Goal: Task Accomplishment & Management: Use online tool/utility

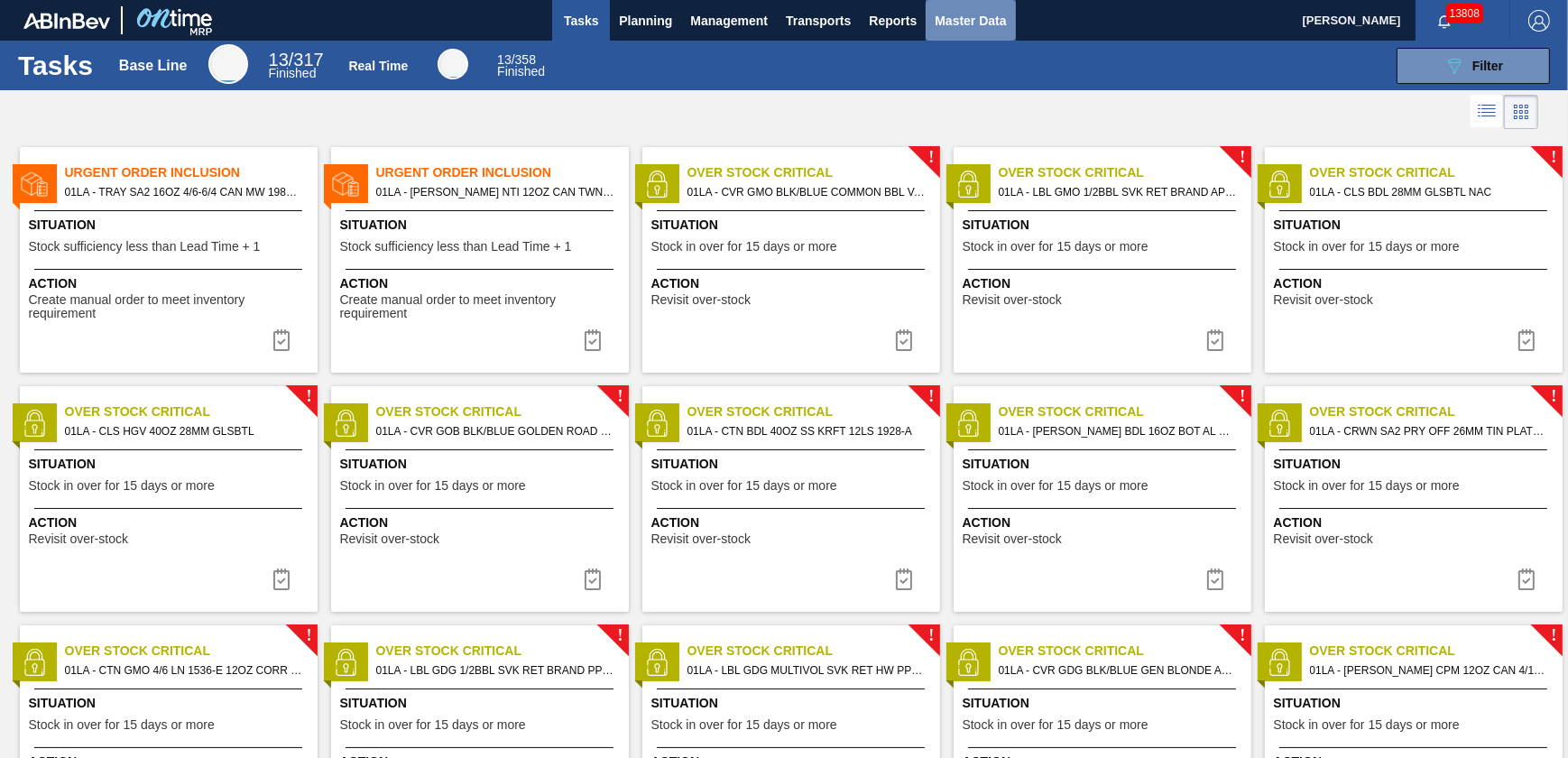
click at [944, 24] on span "Master Data" at bounding box center [969, 20] width 71 height 21
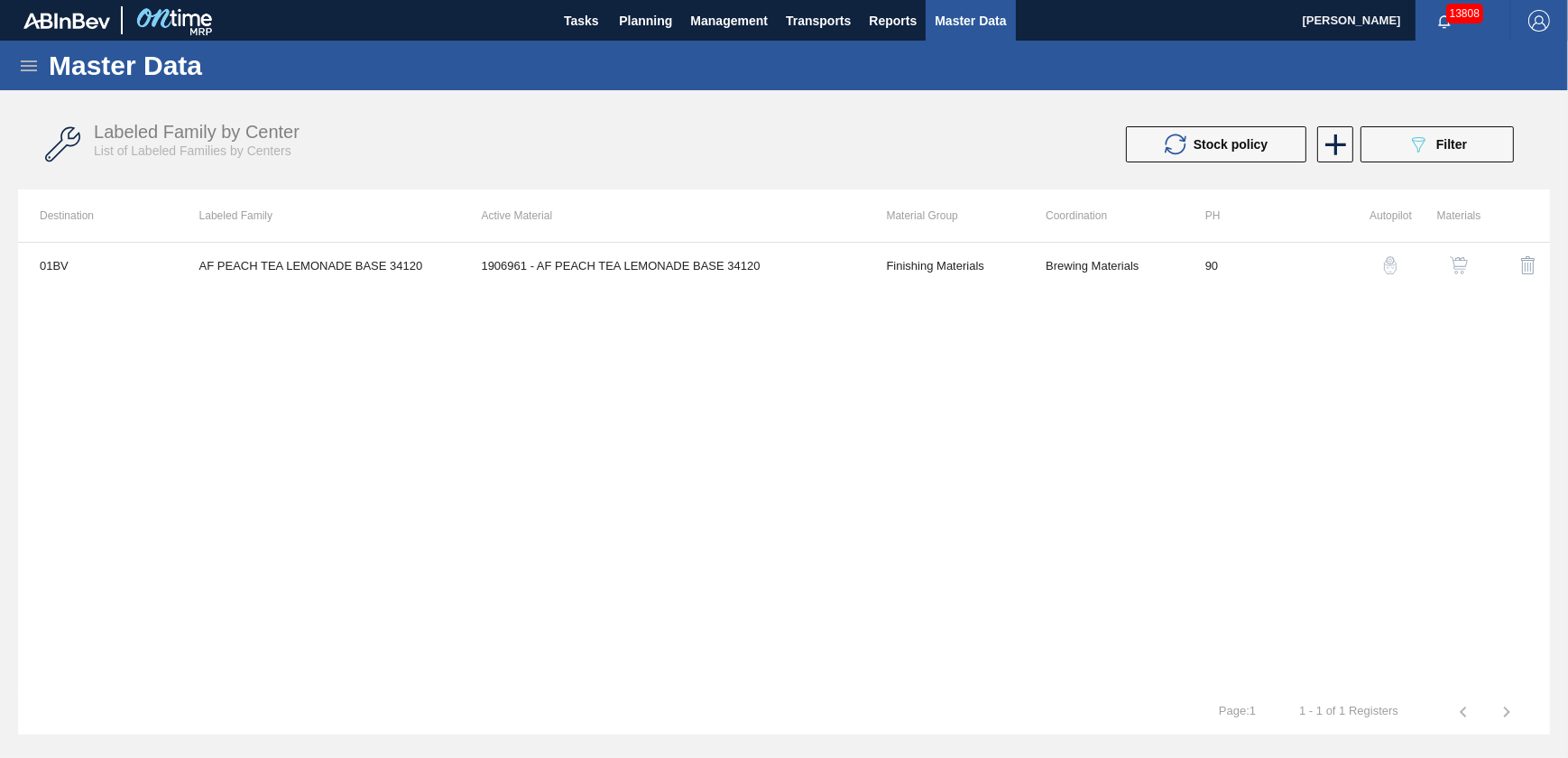
click at [19, 72] on icon at bounding box center [29, 65] width 21 height 21
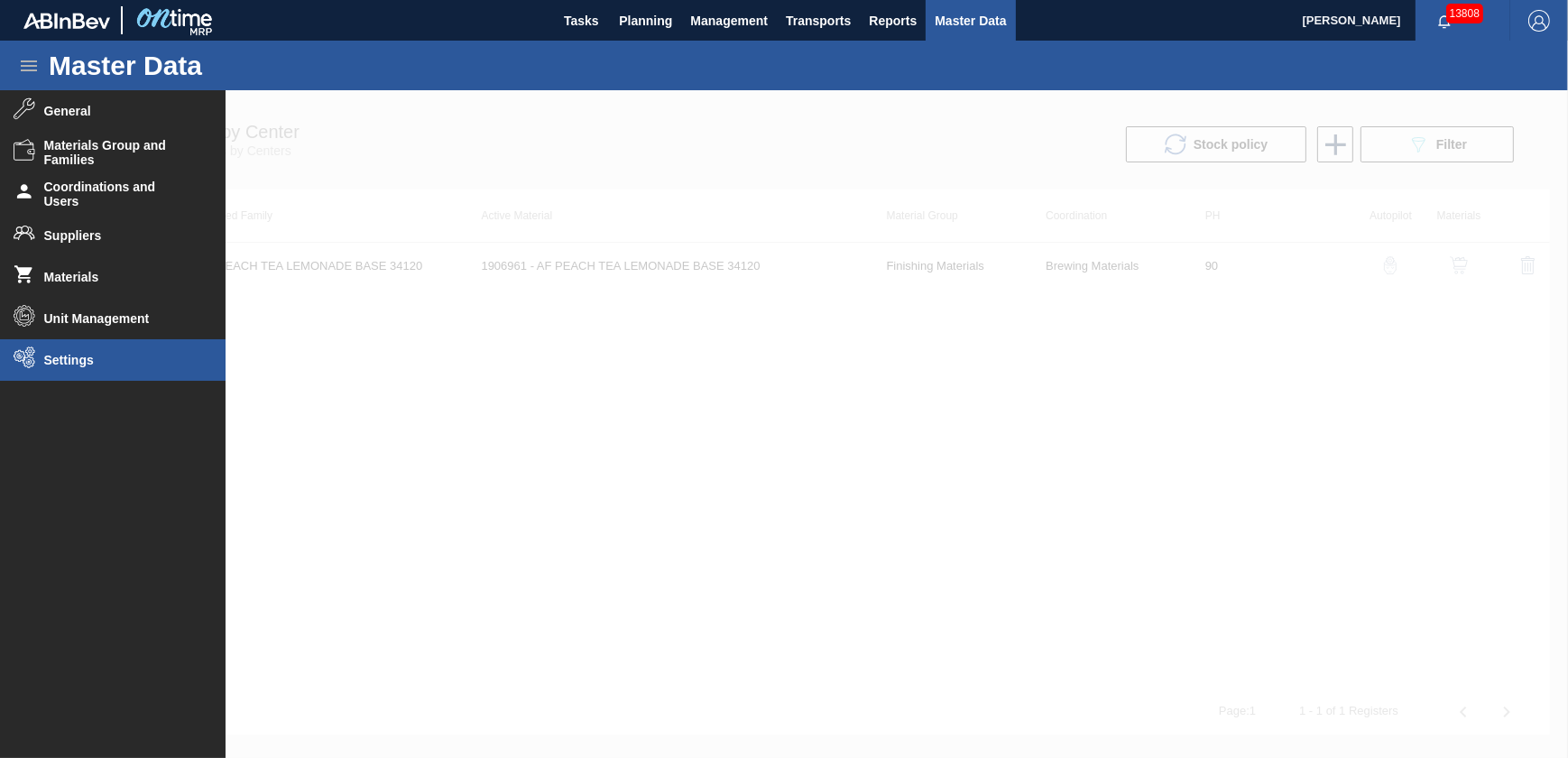
click at [137, 358] on span "Settings" at bounding box center [118, 360] width 148 height 15
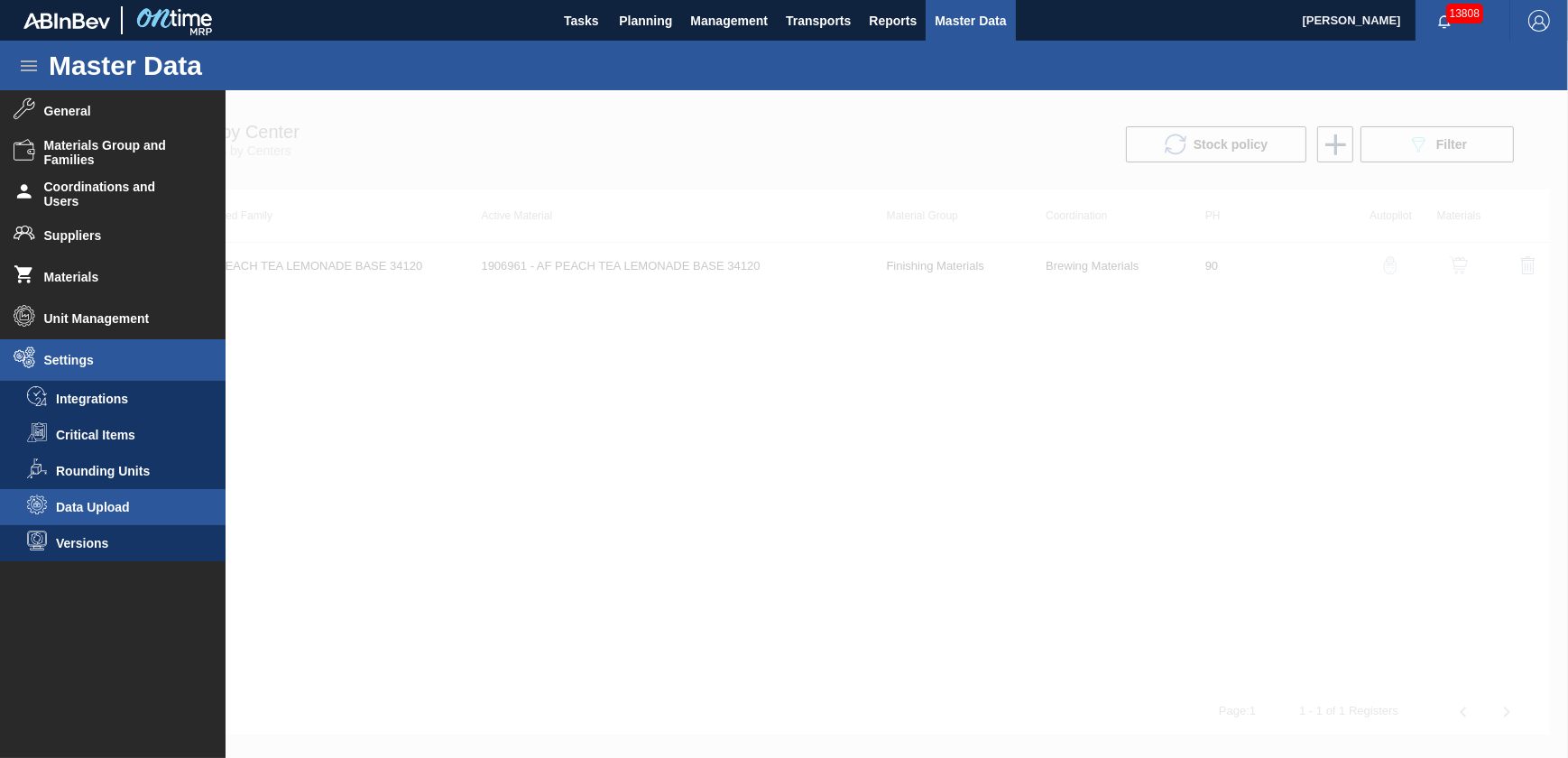
click at [131, 506] on span "Data Upload" at bounding box center [125, 507] width 139 height 15
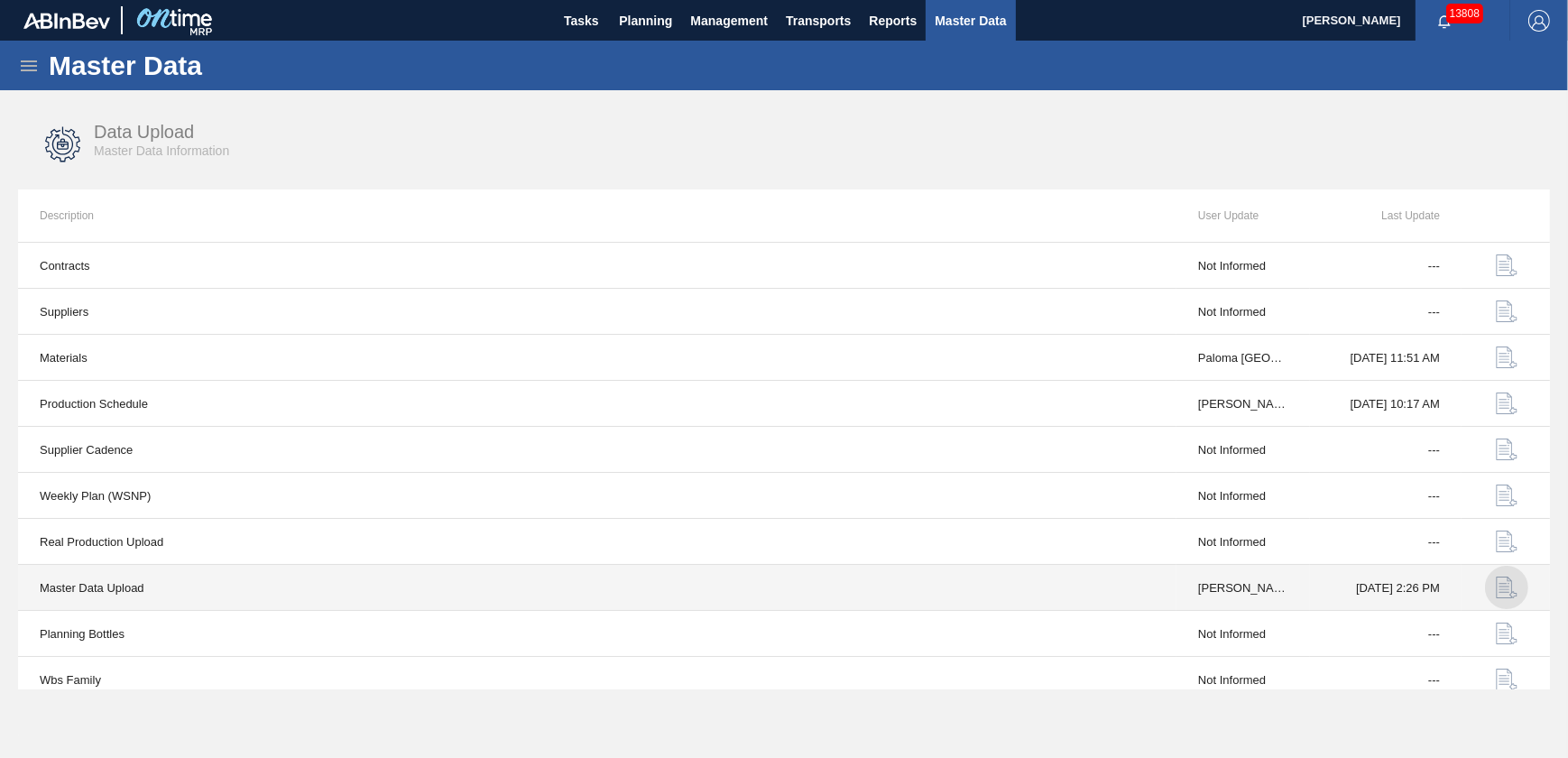
click at [1506, 586] on img "button" at bounding box center [1506, 586] width 21 height 21
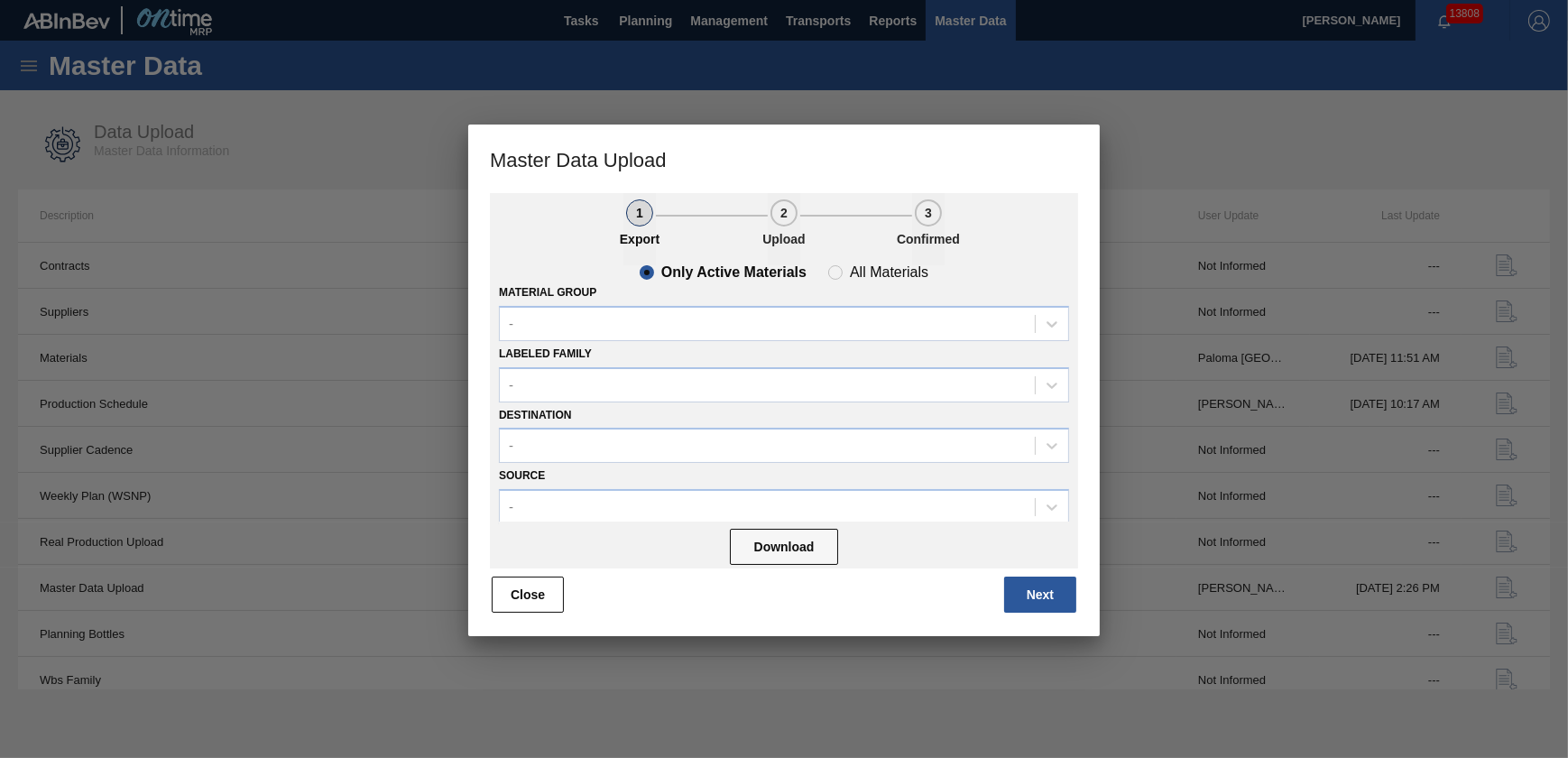
click at [1040, 595] on button "Next" at bounding box center [1040, 594] width 72 height 36
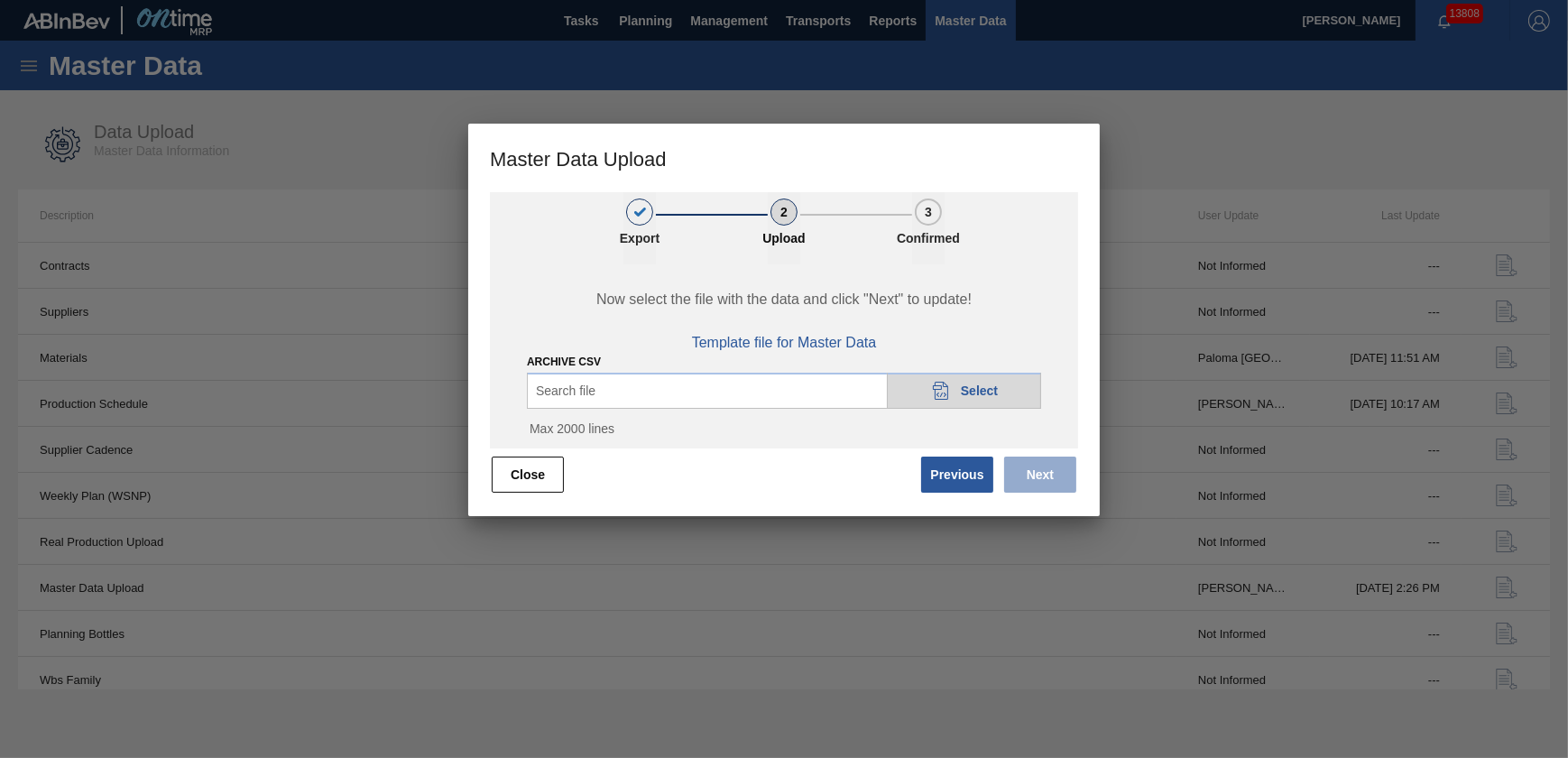
click at [966, 395] on span "Select" at bounding box center [980, 391] width 37 height 15
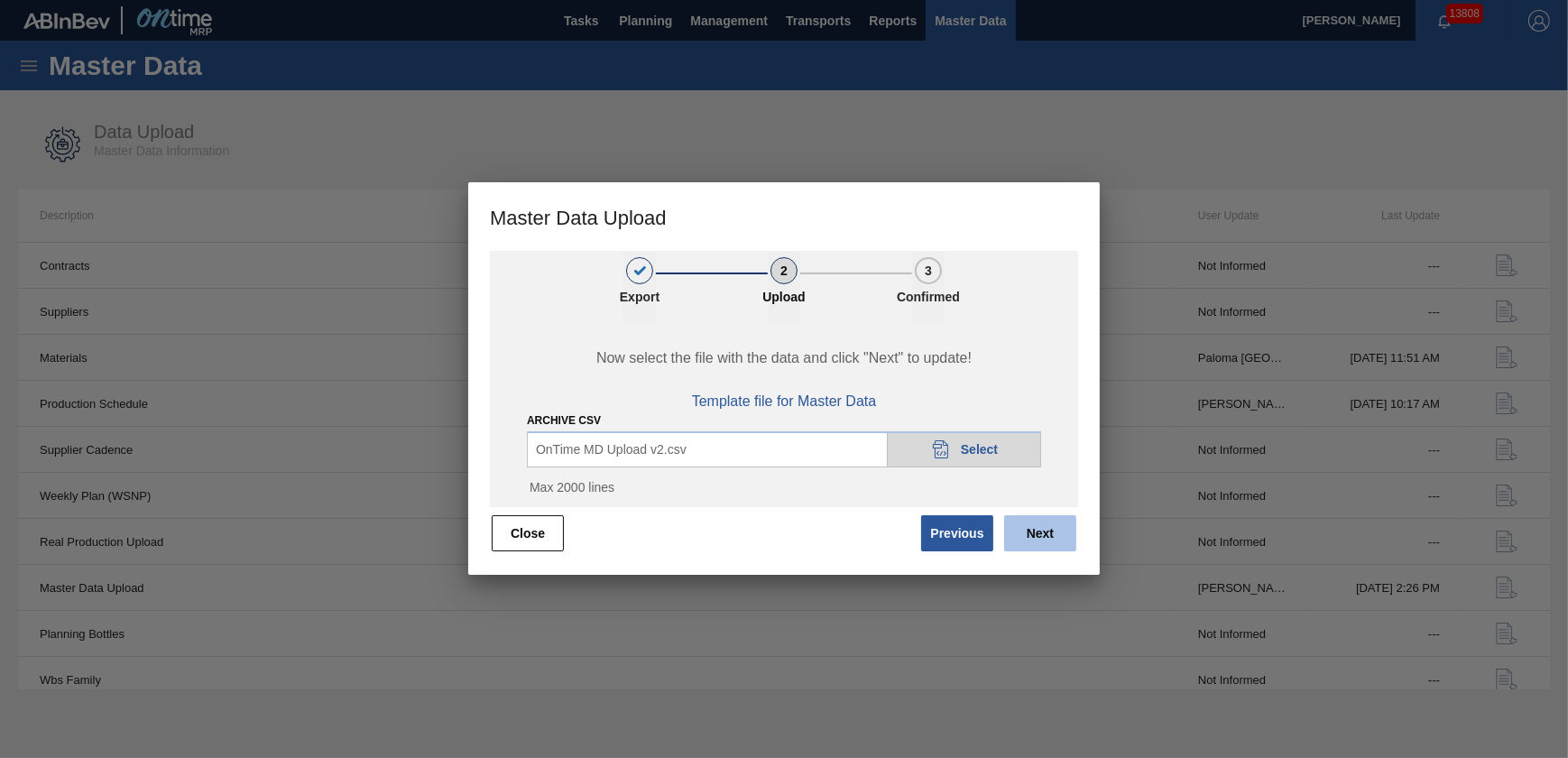
click at [1032, 537] on button "Next" at bounding box center [1040, 533] width 72 height 36
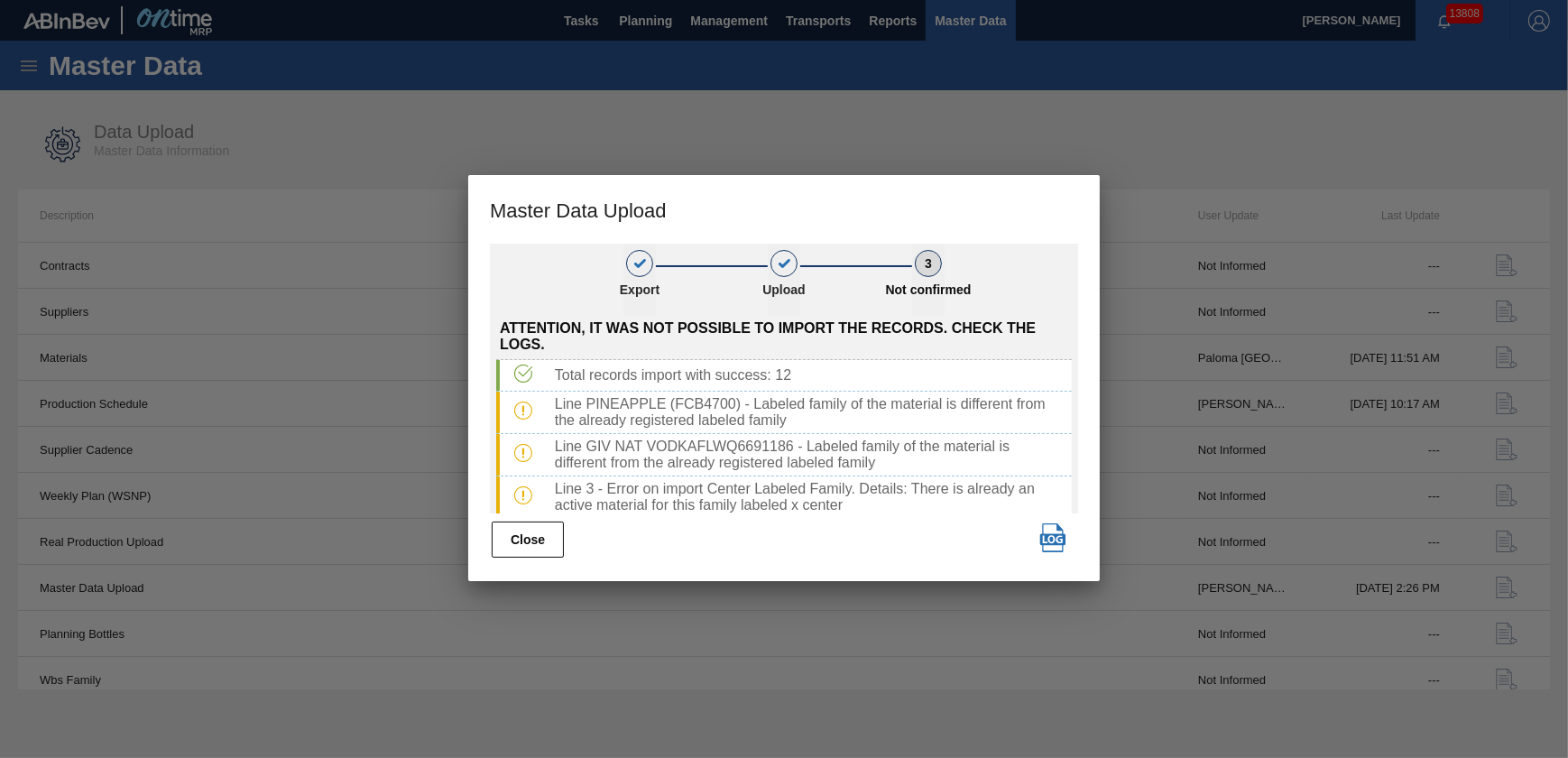
click at [1053, 537] on img "button" at bounding box center [1052, 537] width 29 height 29
drag, startPoint x: 843, startPoint y: 567, endPoint x: 856, endPoint y: 565, distance: 13.2
click at [843, 567] on div "1 Export 2 Upload 3 Not confirmed Attention, it was not possible to import the …" at bounding box center [784, 412] width 632 height 338
click at [537, 537] on button "Close" at bounding box center [528, 539] width 72 height 36
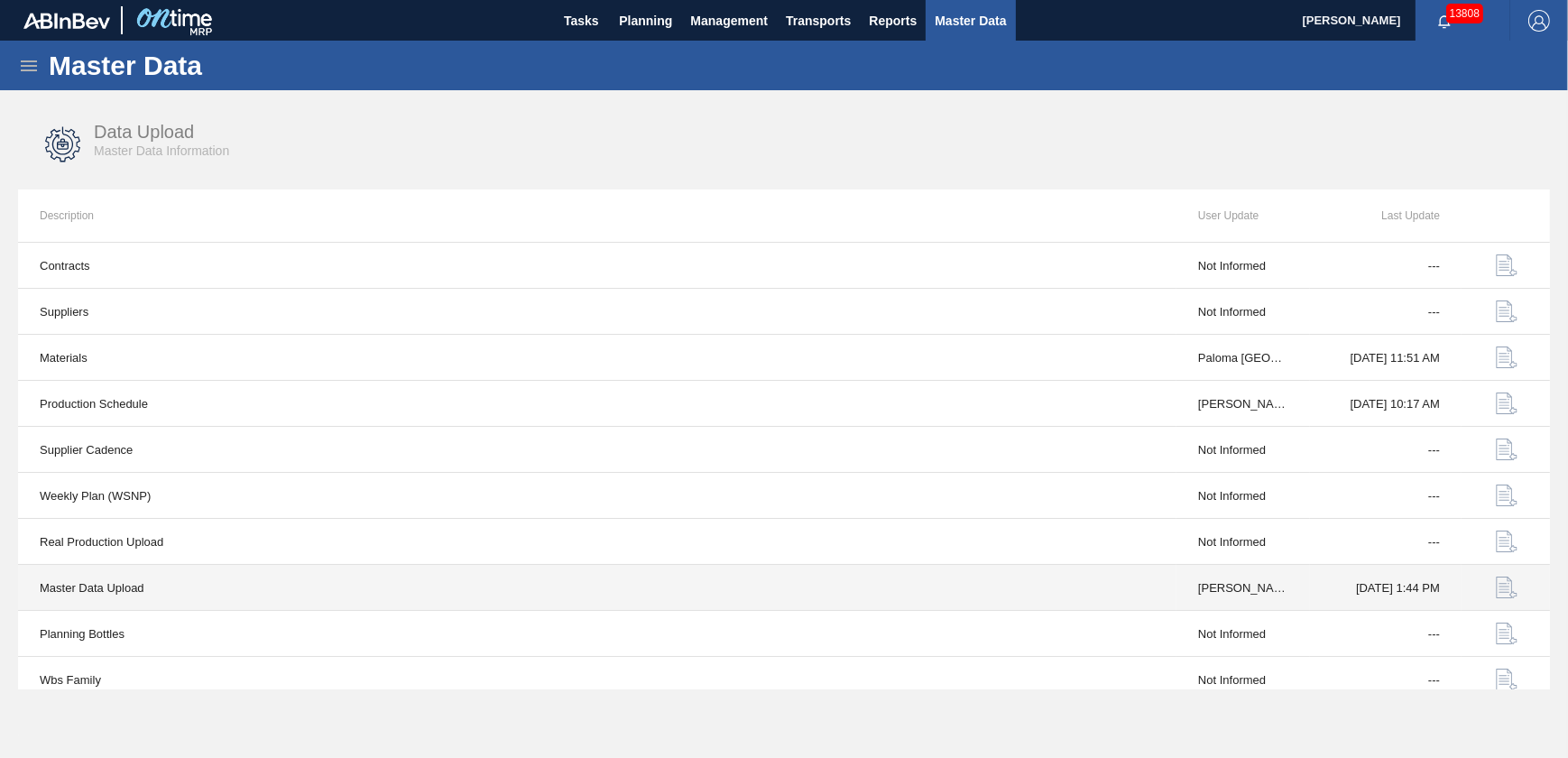
click at [1500, 583] on img "button" at bounding box center [1506, 586] width 21 height 21
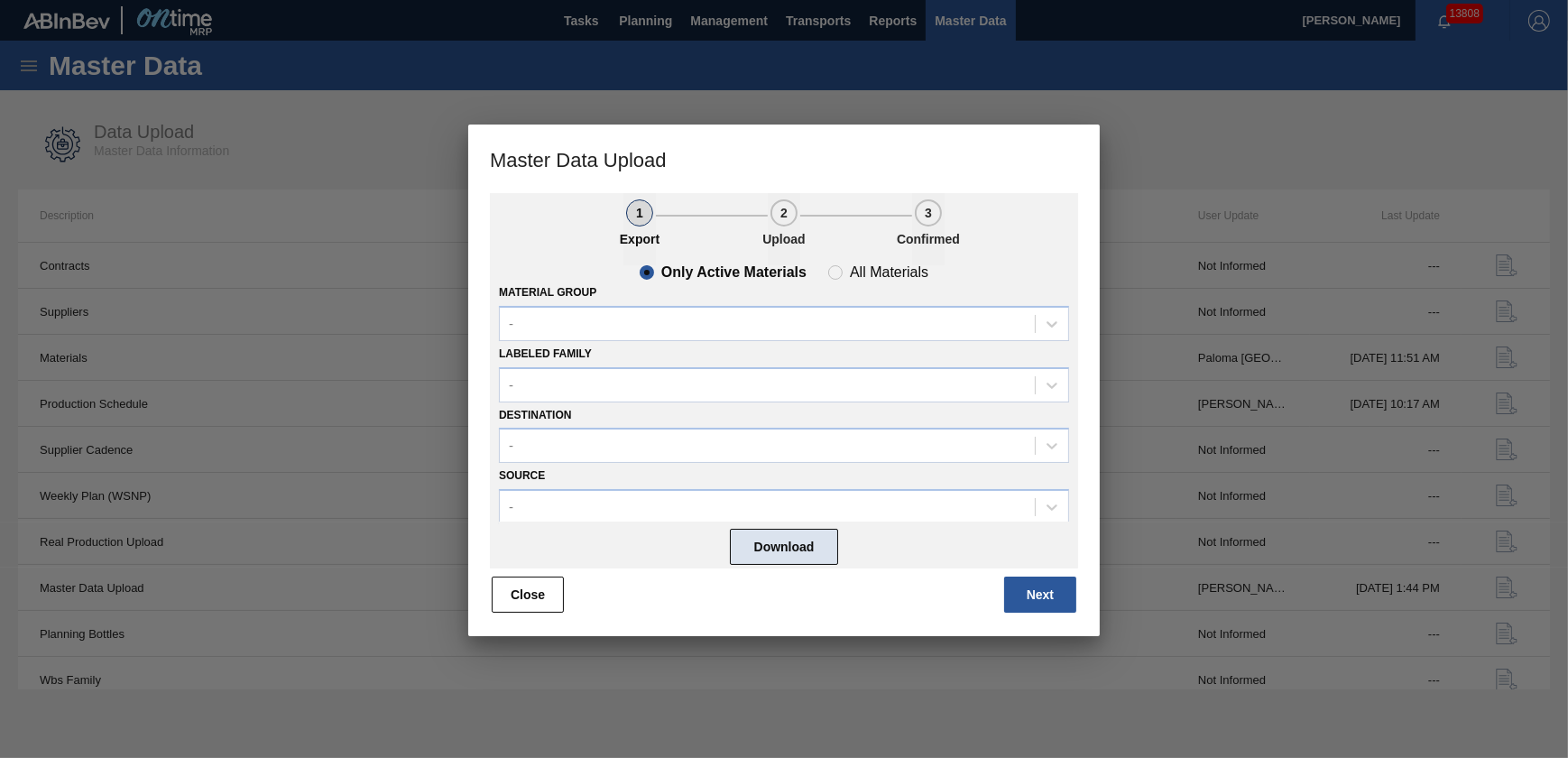
click at [791, 539] on button "Download" at bounding box center [783, 546] width 108 height 36
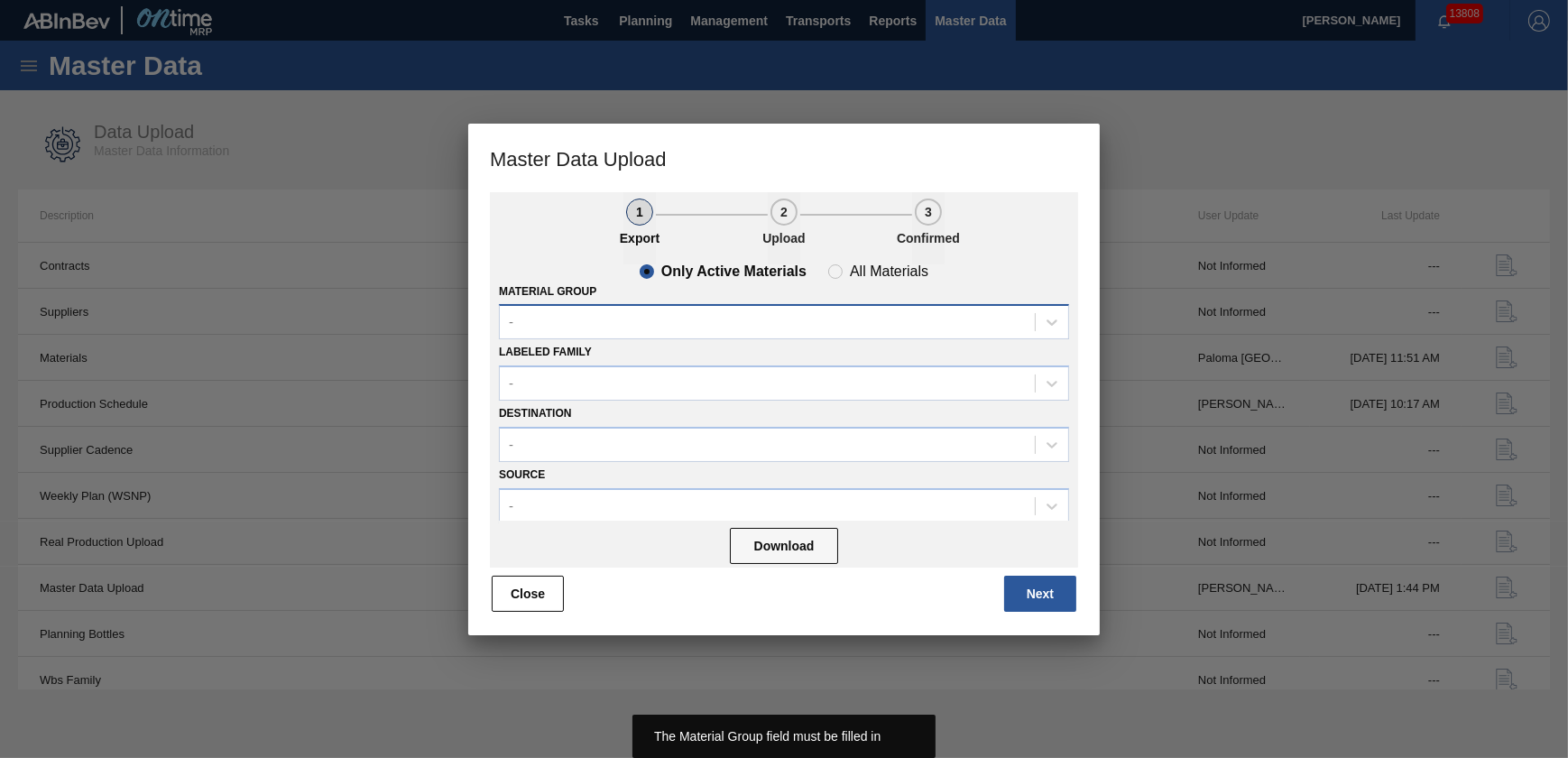
click at [632, 326] on div "-" at bounding box center [767, 323] width 535 height 26
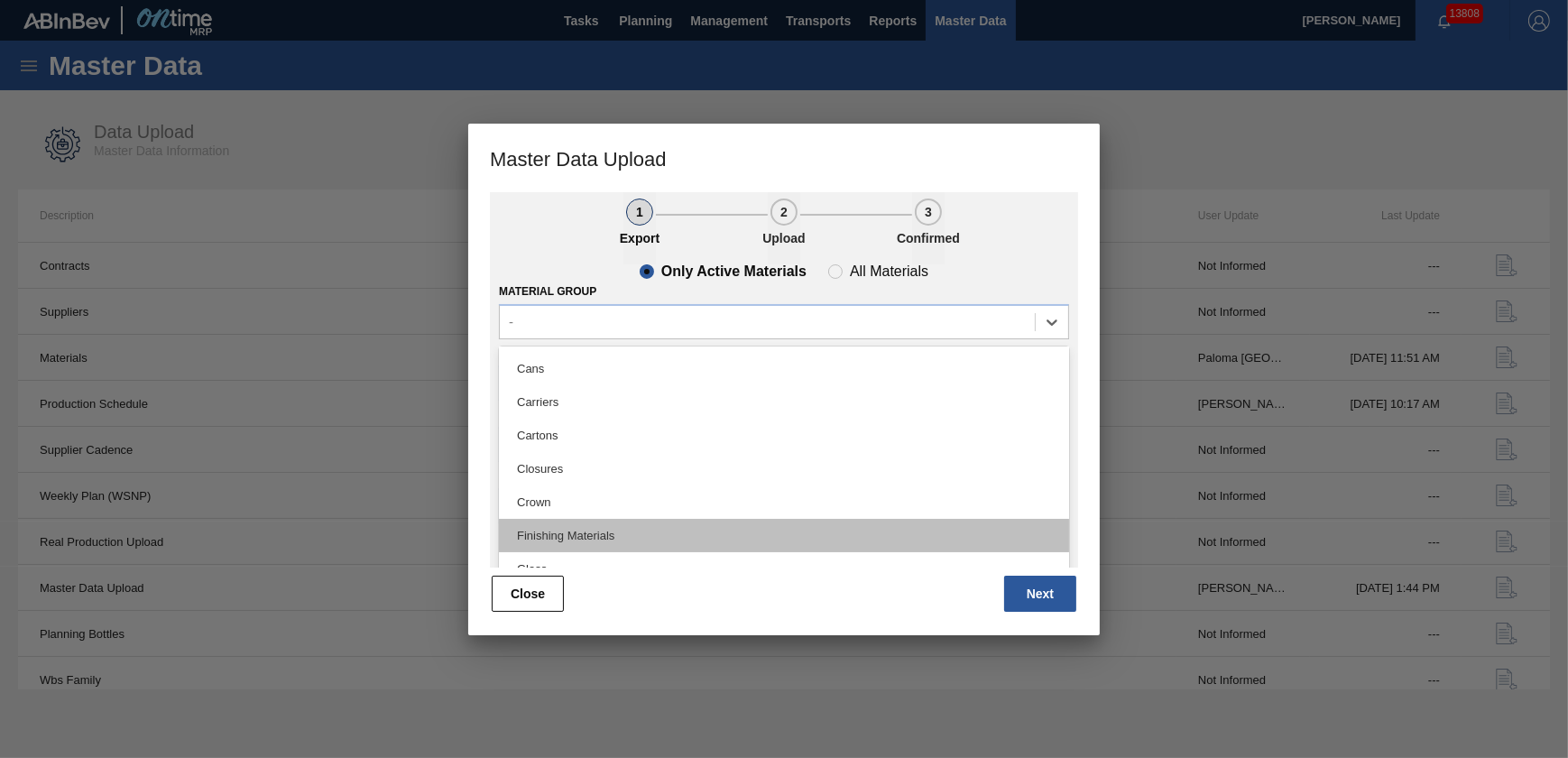
scroll to position [81, 0]
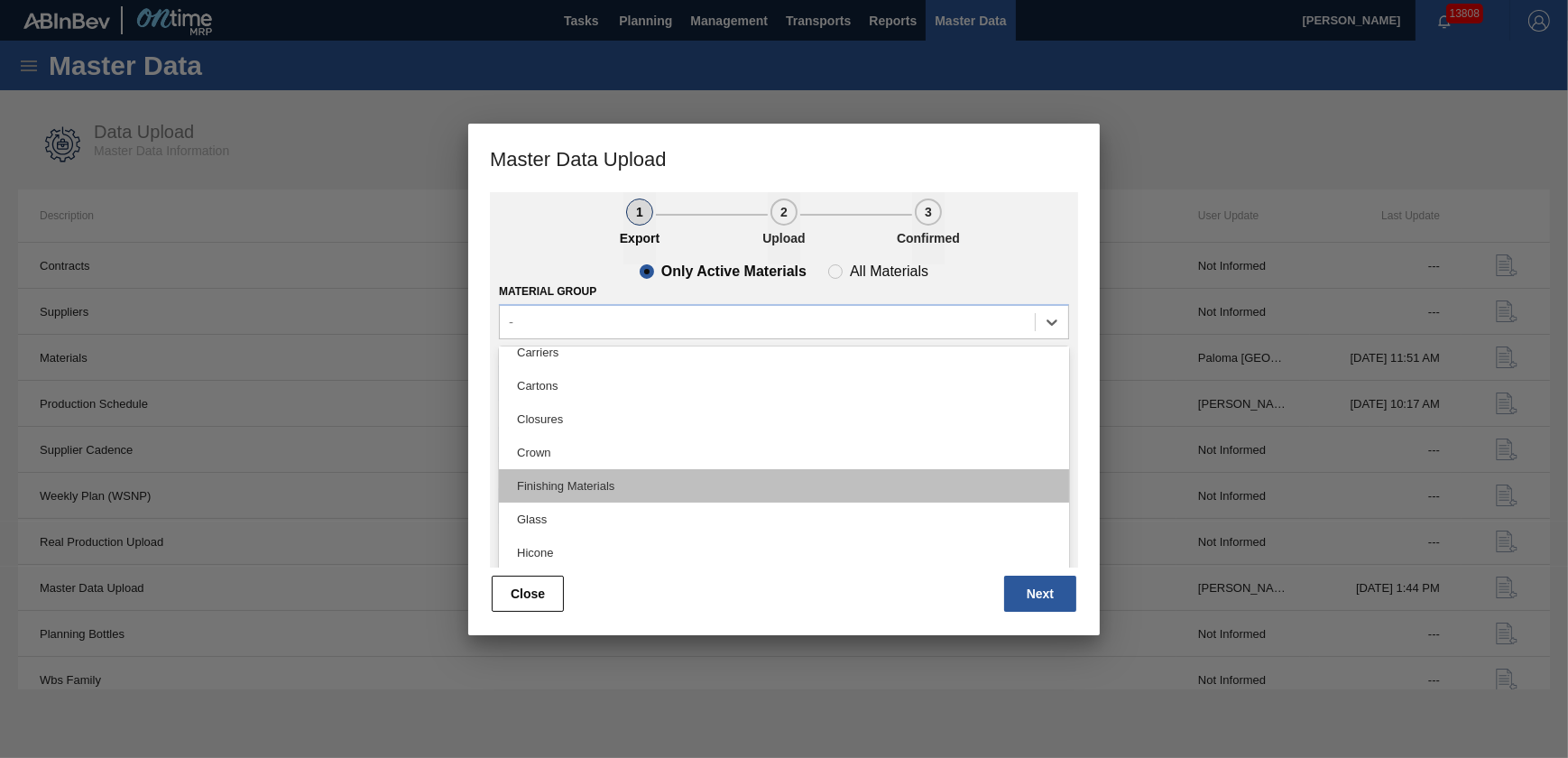
click at [612, 486] on div "Finishing Materials" at bounding box center [784, 486] width 570 height 33
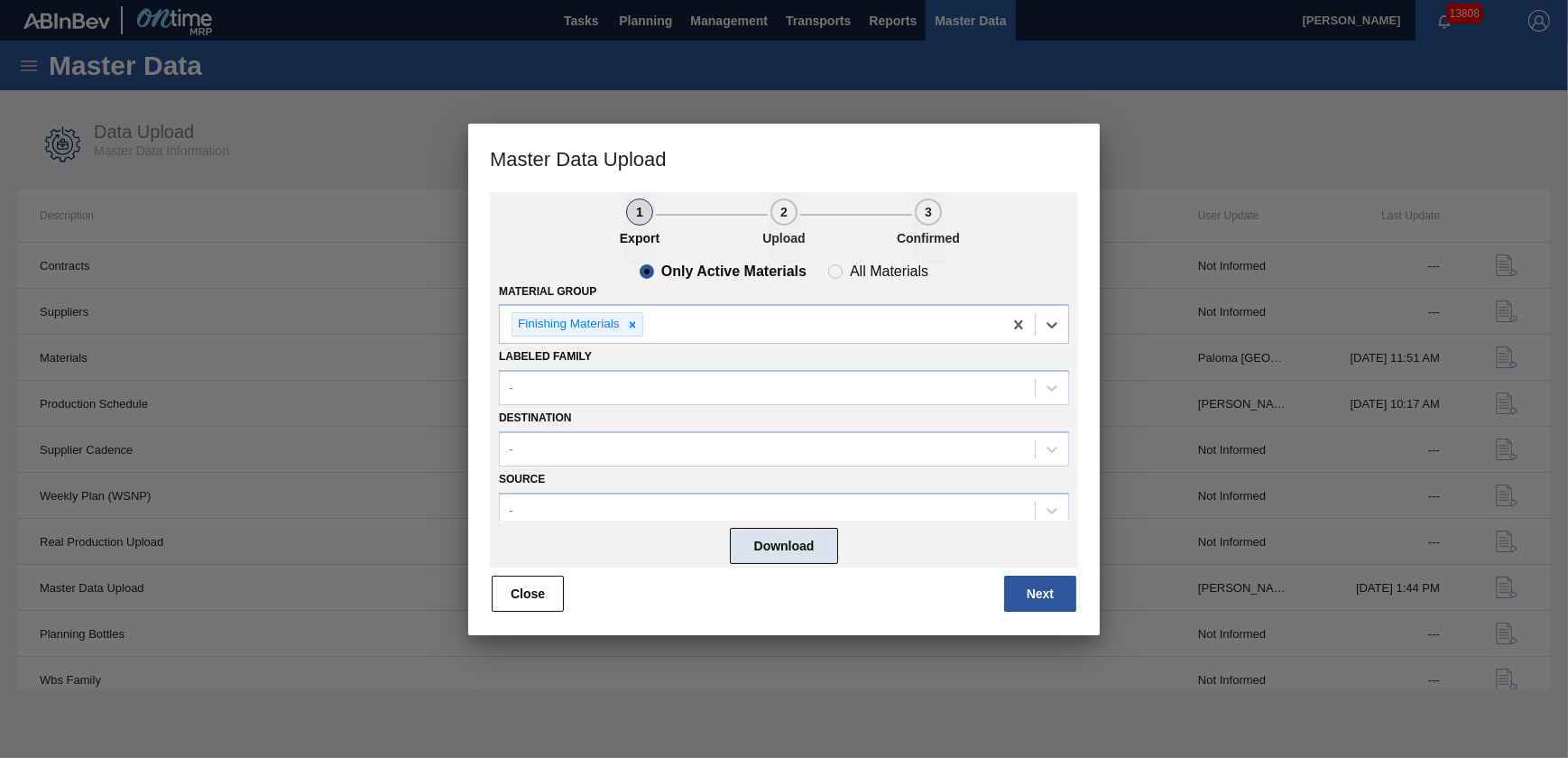
click at [780, 539] on button "Download" at bounding box center [783, 545] width 108 height 36
click at [1026, 590] on button "Next" at bounding box center [1040, 593] width 72 height 36
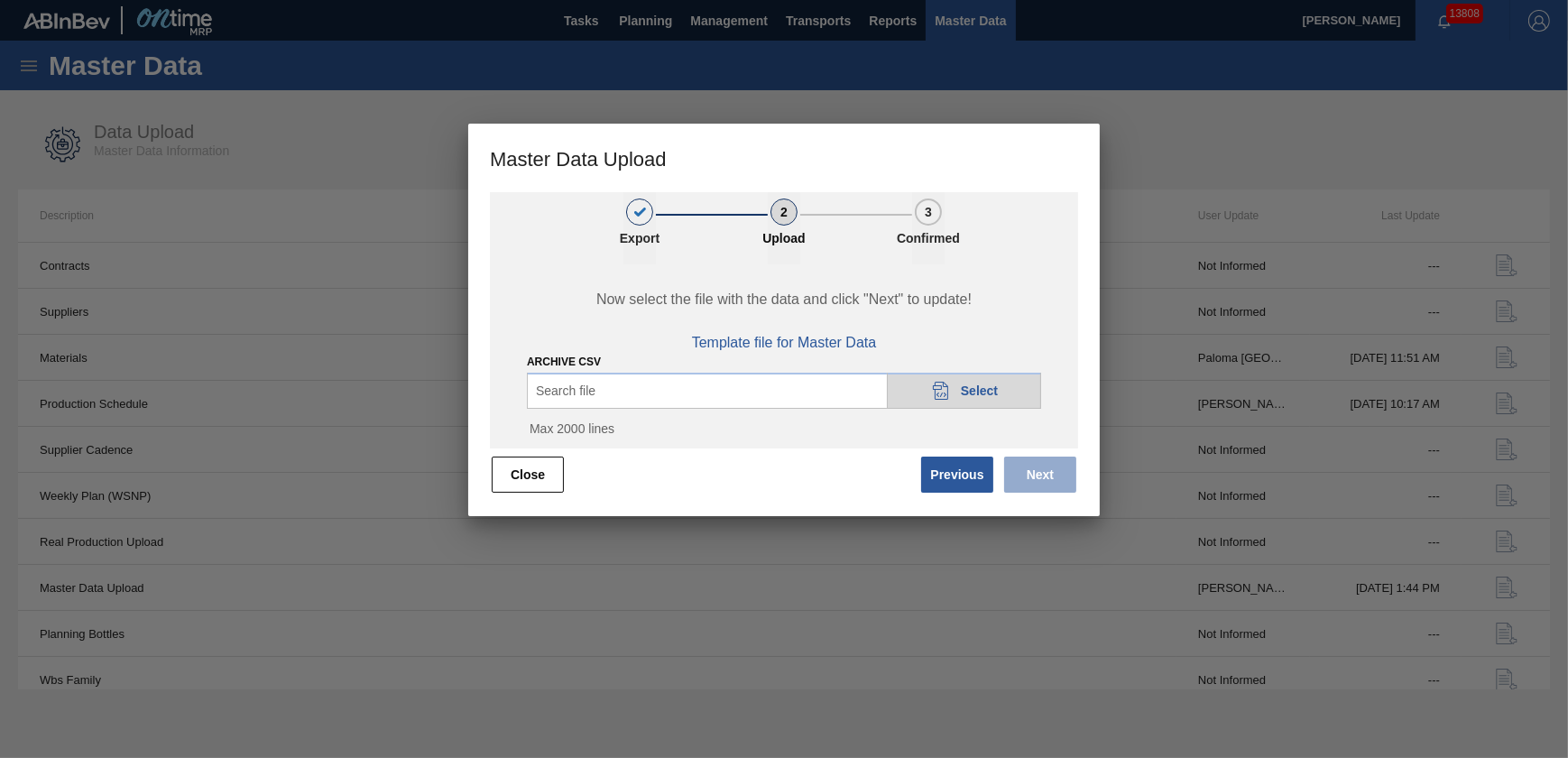
click at [927, 392] on div "20DAD902-3625-4257-8FDA-0C0CB19E2A3D Select" at bounding box center [964, 390] width 154 height 36
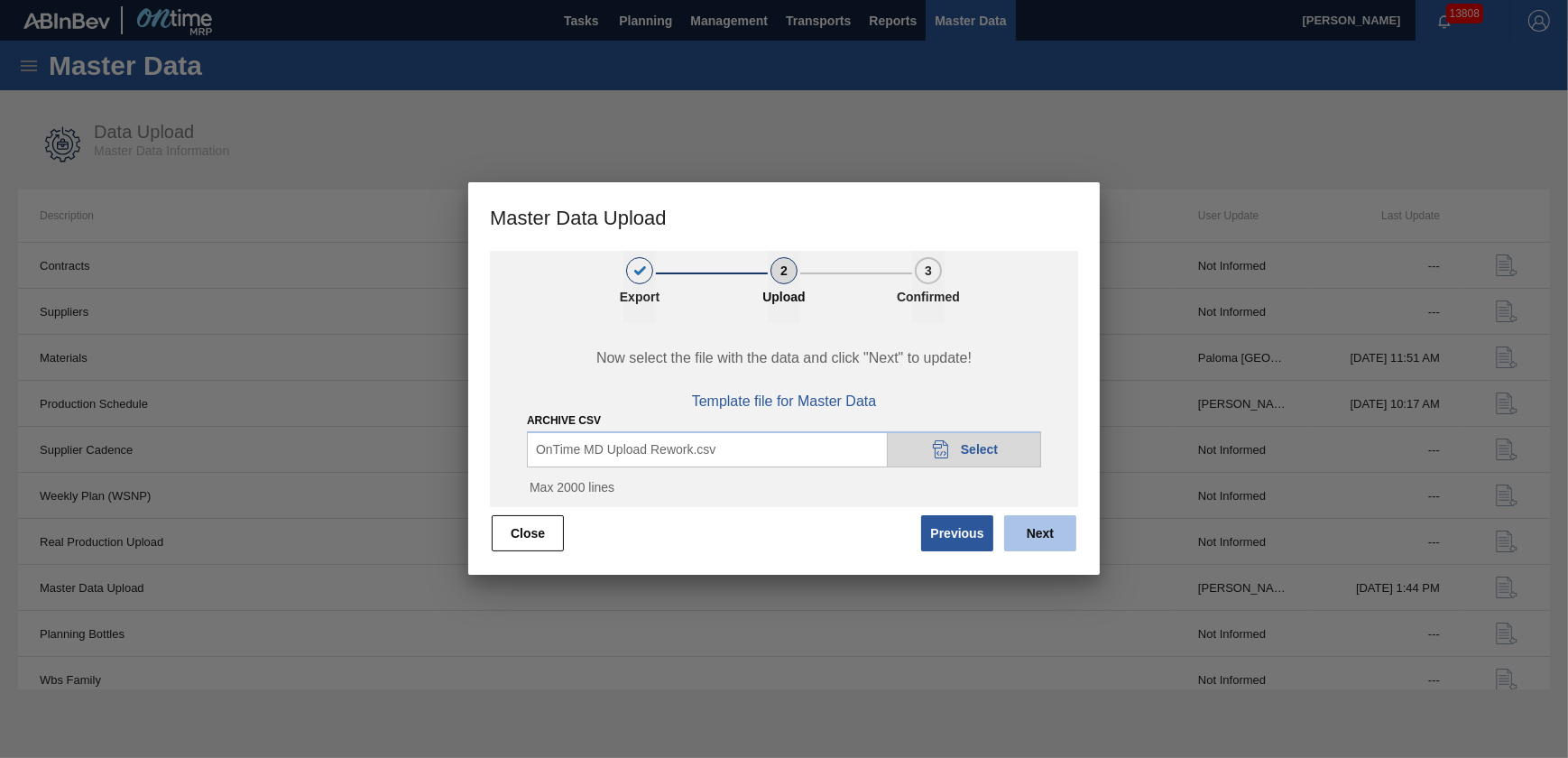
click at [1046, 541] on button "Next" at bounding box center [1040, 533] width 72 height 36
